Goal: Check status: Check status

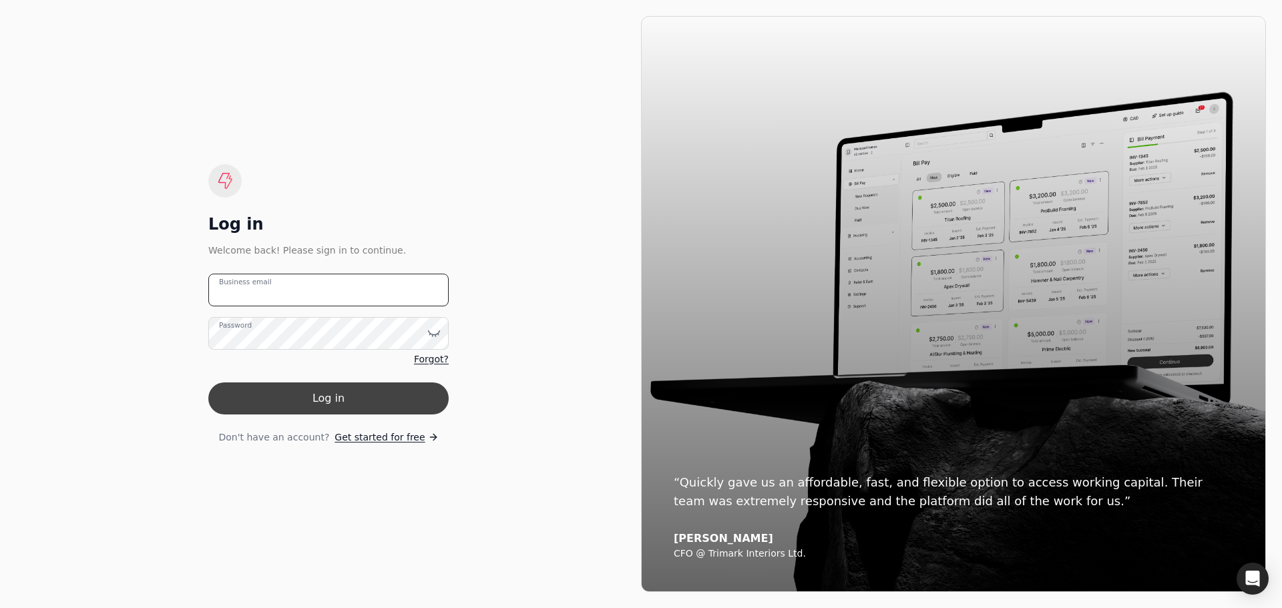
type email "[PERSON_NAME][EMAIL_ADDRESS][DOMAIN_NAME]"
click at [334, 396] on button "Log in" at bounding box center [328, 399] width 240 height 32
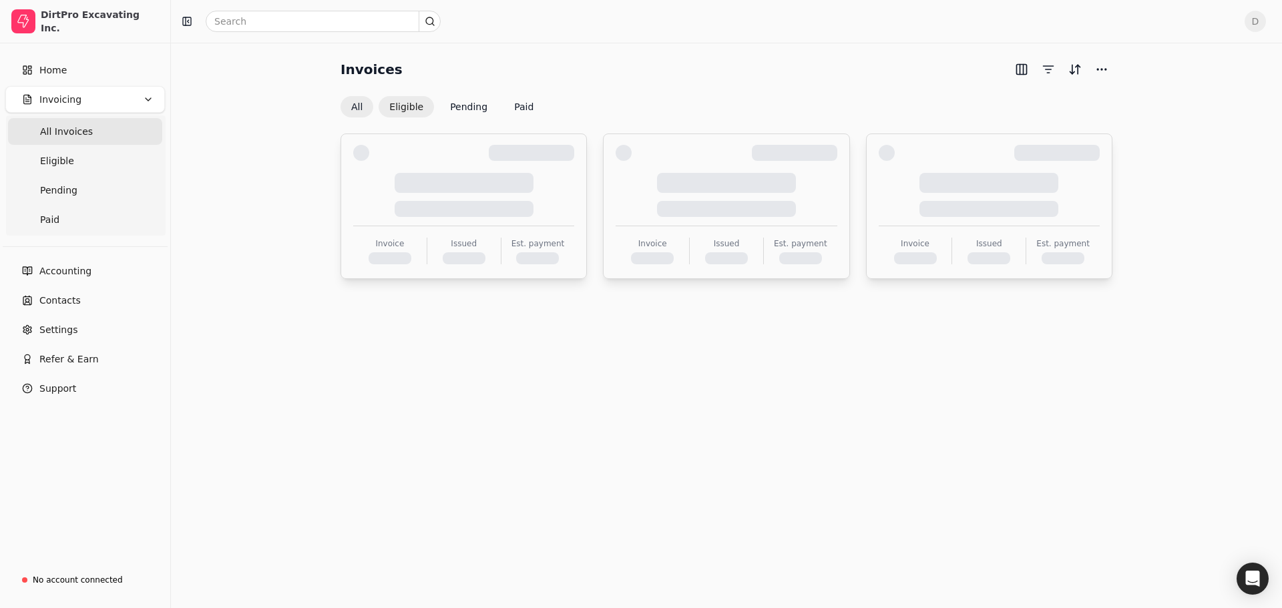
click at [397, 106] on button "Eligible" at bounding box center [406, 106] width 55 height 21
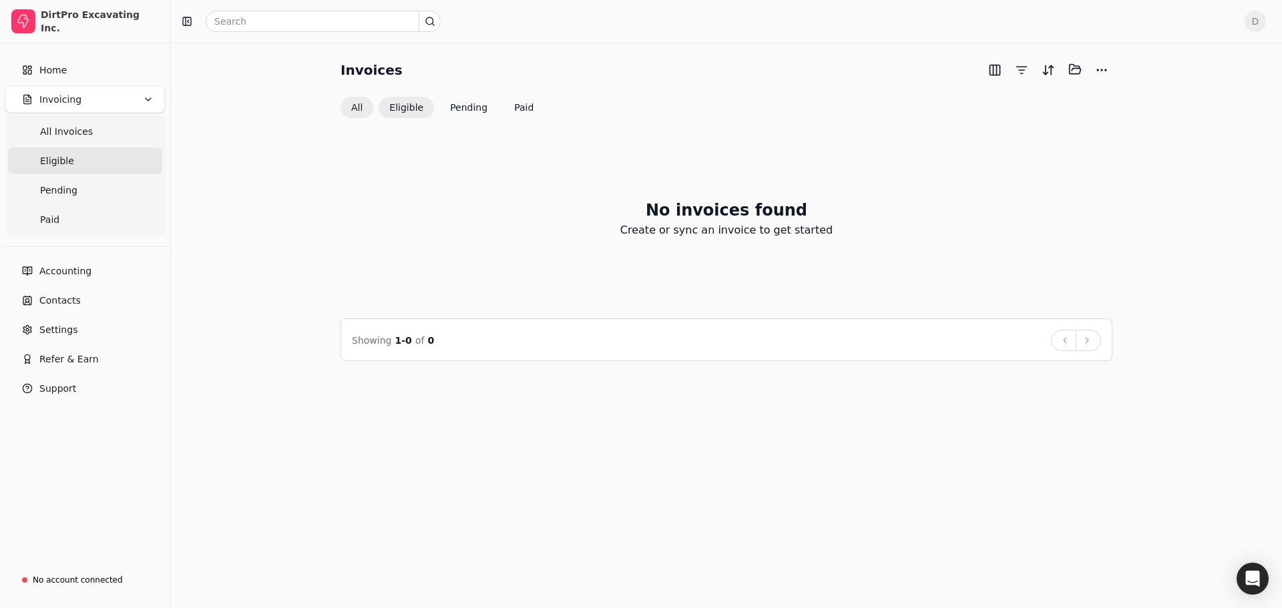
click at [358, 111] on button "All" at bounding box center [357, 107] width 33 height 21
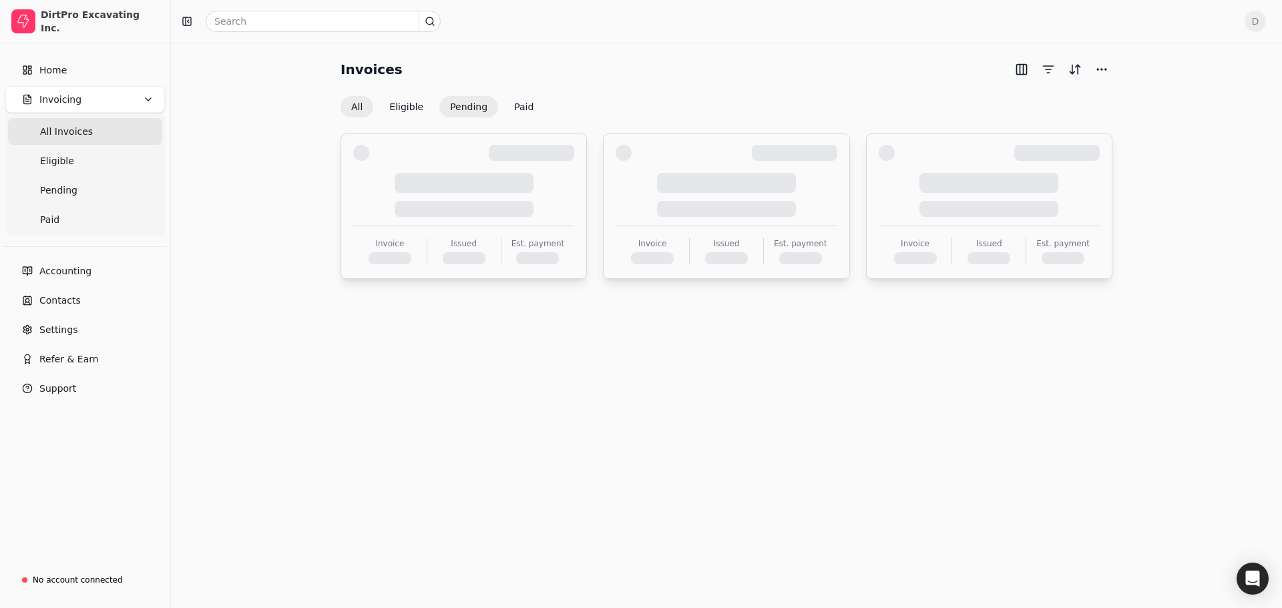
click at [479, 104] on button "Pending" at bounding box center [468, 106] width 59 height 21
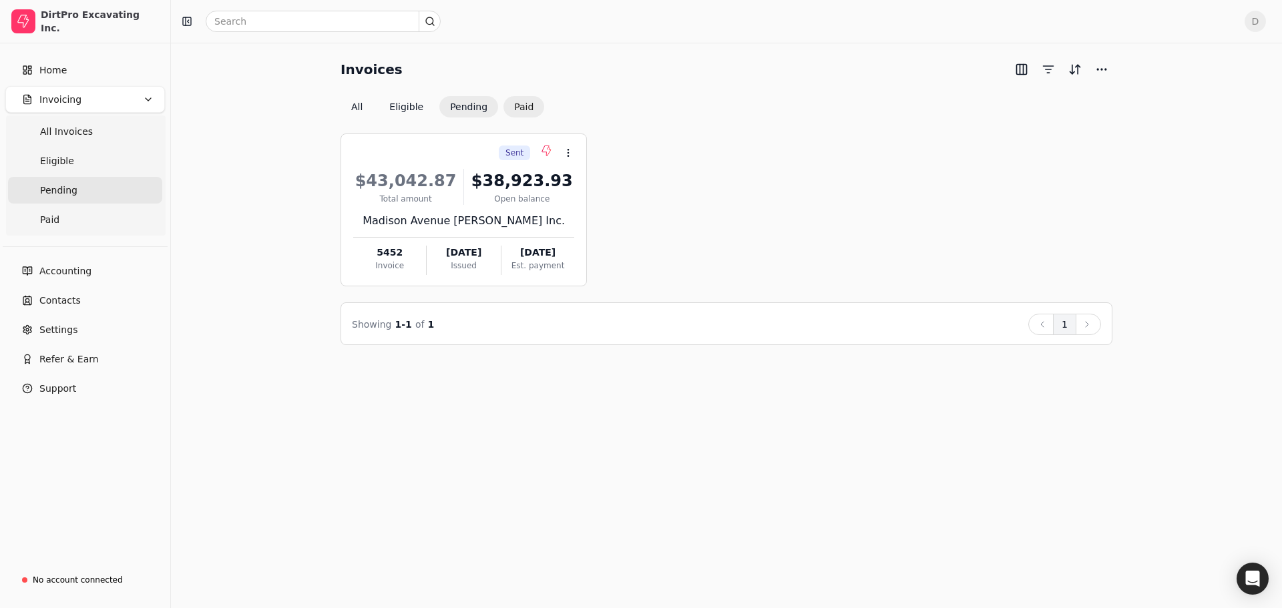
click at [512, 101] on button "Paid" at bounding box center [523, 106] width 41 height 21
